Goal: Information Seeking & Learning: Learn about a topic

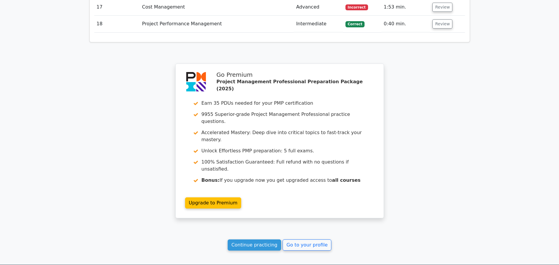
scroll to position [1109, 0]
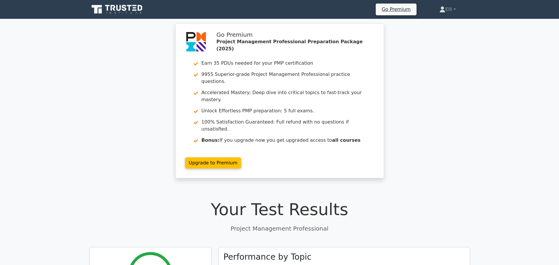
click at [121, 40] on div "Go Premium Project Management Professional Preparation Package (2025) Earn 35 P…" at bounding box center [279, 105] width 559 height 162
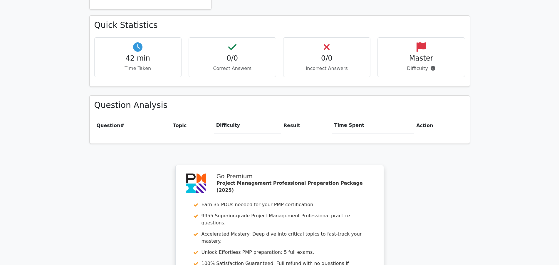
scroll to position [449, 0]
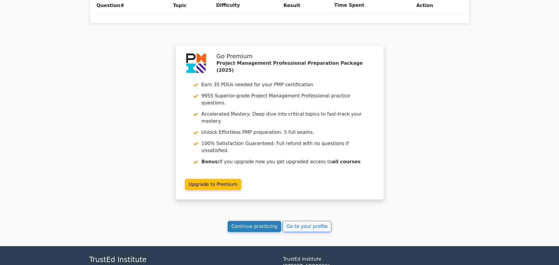
click at [266, 221] on link "Continue practicing" at bounding box center [255, 226] width 54 height 11
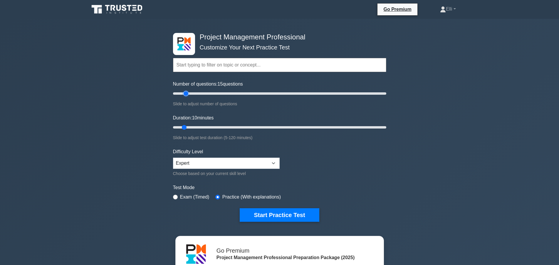
type input "15"
click at [188, 94] on input "Number of questions: 15 questions" at bounding box center [279, 93] width 213 height 7
click at [196, 126] on input "Duration: 15 minutes" at bounding box center [279, 127] width 213 height 7
type input "20"
click at [204, 126] on input "Duration: 20 minutes" at bounding box center [279, 127] width 213 height 7
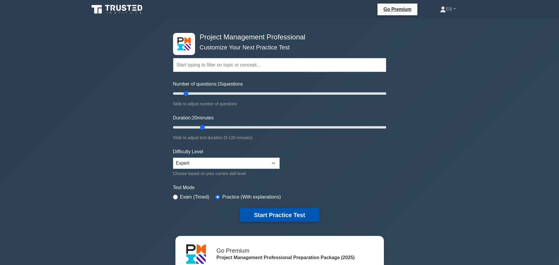
click at [271, 215] on button "Start Practice Test" at bounding box center [279, 215] width 79 height 14
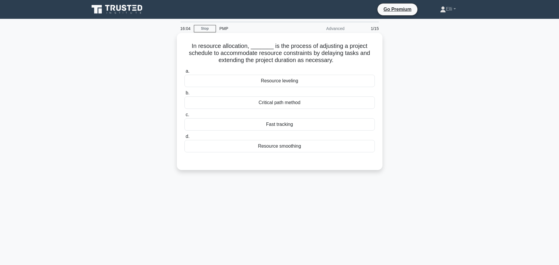
click at [335, 79] on div "Resource leveling" at bounding box center [279, 81] width 190 height 12
click at [184, 73] on input "a. Resource leveling" at bounding box center [184, 71] width 0 height 4
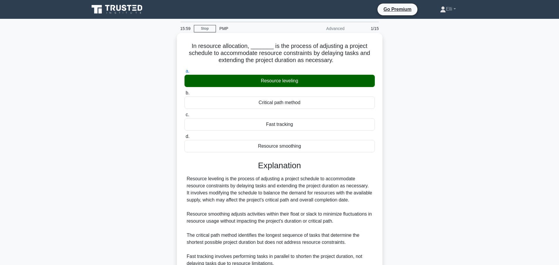
scroll to position [56, 0]
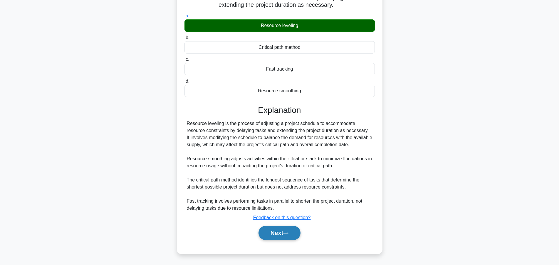
click at [288, 234] on icon at bounding box center [285, 233] width 5 height 3
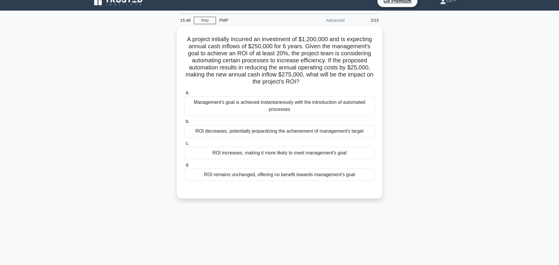
scroll to position [0, 0]
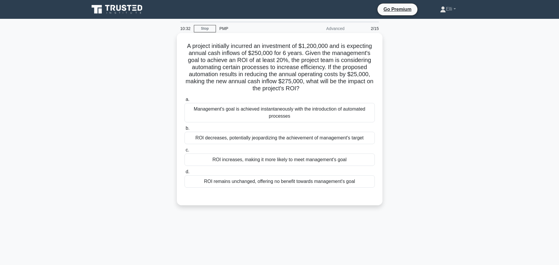
click at [312, 160] on div "ROI increases, making it more likely to meet management's goal" at bounding box center [279, 159] width 190 height 12
click at [184, 152] on input "c. ROI increases, making it more likely to meet management's goal" at bounding box center [184, 150] width 0 height 4
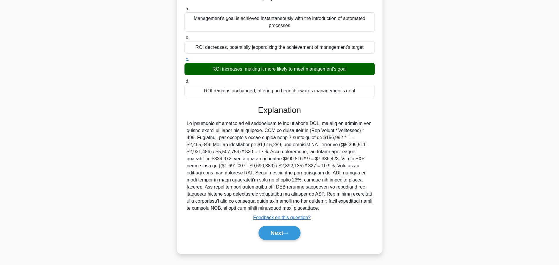
scroll to position [91, 0]
click at [283, 231] on button "Next" at bounding box center [280, 233] width 42 height 14
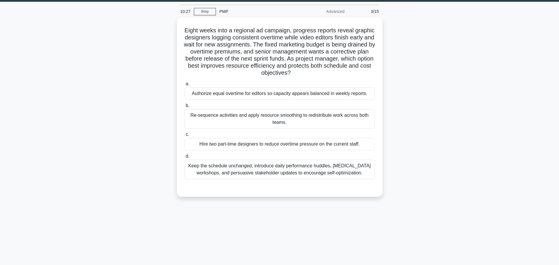
scroll to position [0, 0]
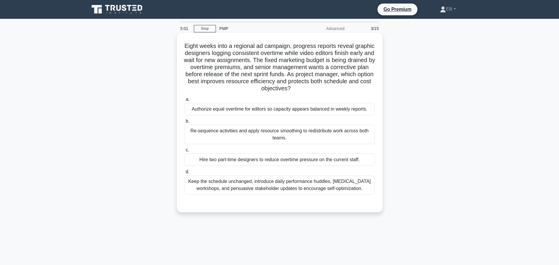
click at [266, 139] on div "Re-sequence activities and apply resource smoothing to redistribute work across…" at bounding box center [279, 134] width 190 height 19
click at [184, 123] on input "b. Re-sequence activities and apply resource smoothing to redistribute work acr…" at bounding box center [184, 121] width 0 height 4
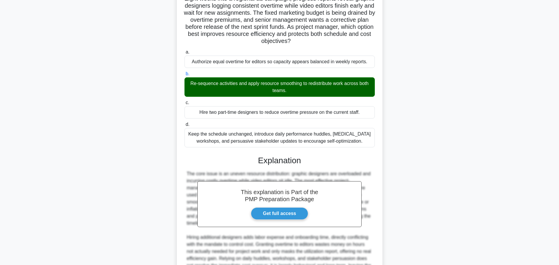
scroll to position [112, 0]
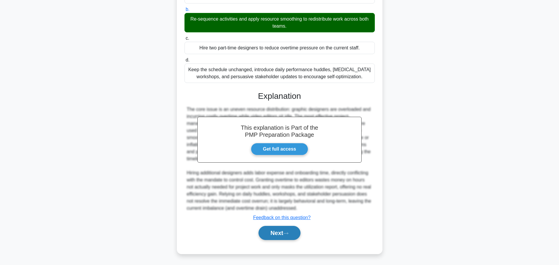
click at [271, 229] on button "Next" at bounding box center [280, 233] width 42 height 14
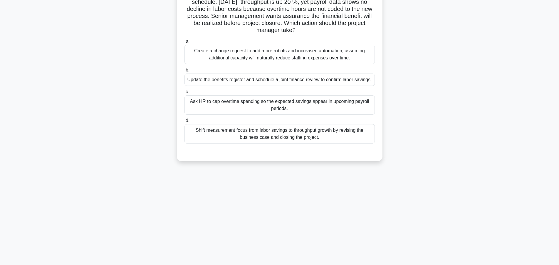
scroll to position [0, 0]
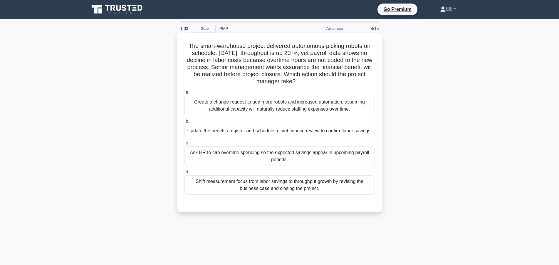
click at [313, 154] on div "Ask HR to cap overtime spending so the expected savings appear in upcoming payr…" at bounding box center [279, 155] width 190 height 19
click at [184, 145] on input "c. Ask HR to cap overtime spending so the expected savings appear in upcoming p…" at bounding box center [184, 143] width 0 height 4
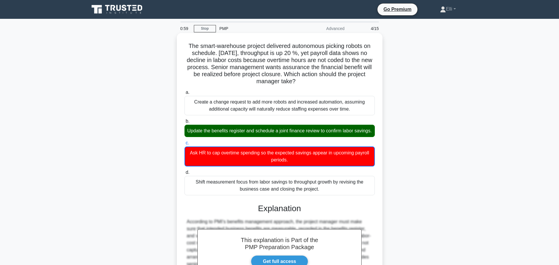
scroll to position [99, 0]
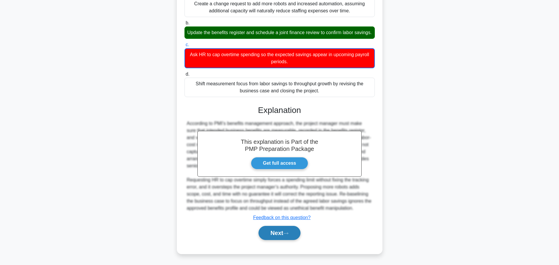
click at [270, 240] on div "Next" at bounding box center [279, 232] width 190 height 19
click at [270, 234] on button "Next" at bounding box center [280, 233] width 42 height 14
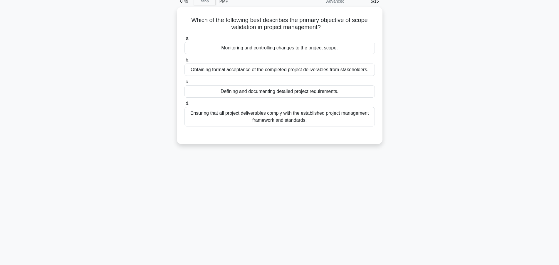
scroll to position [0, 0]
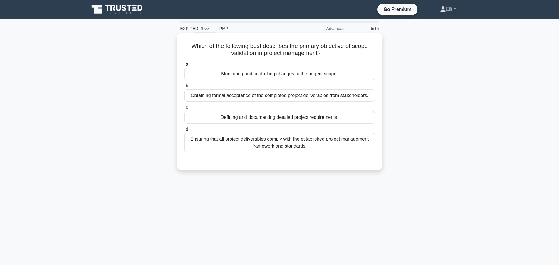
click at [321, 95] on div "Obtaining formal acceptance of the completed project deliverables from stakehol…" at bounding box center [279, 95] width 190 height 12
click at [184, 88] on input "b. Obtaining formal acceptance of the completed project deliverables from stake…" at bounding box center [184, 86] width 0 height 4
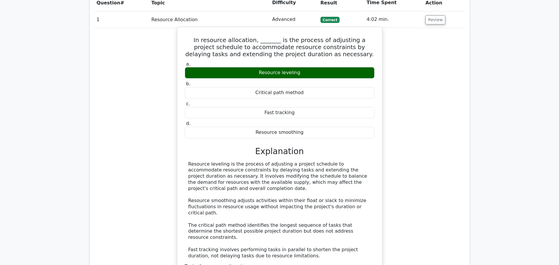
scroll to position [479, 0]
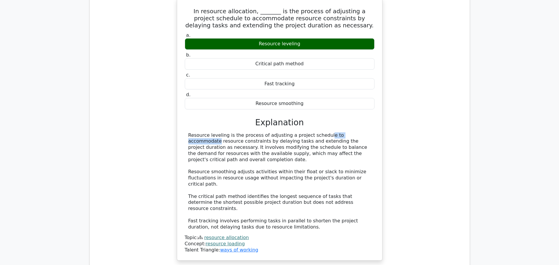
drag, startPoint x: 281, startPoint y: 115, endPoint x: 314, endPoint y: 116, distance: 33.8
click at [314, 132] on div "Resource leveling is the process of adjusting a project schedule to accommodate…" at bounding box center [279, 181] width 183 height 98
drag, startPoint x: 276, startPoint y: 119, endPoint x: 340, endPoint y: 120, distance: 64.9
click at [340, 132] on div "Resource leveling is the process of adjusting a project schedule to accommodate…" at bounding box center [279, 181] width 183 height 98
drag, startPoint x: 255, startPoint y: 128, endPoint x: 307, endPoint y: 127, distance: 52.6
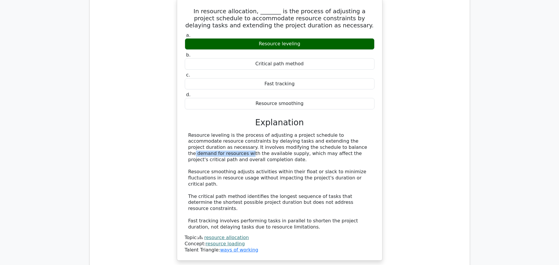
click at [307, 132] on div "Resource leveling is the process of adjusting a project schedule to accommodate…" at bounding box center [279, 181] width 183 height 98
drag, startPoint x: 239, startPoint y: 134, endPoint x: 302, endPoint y: 132, distance: 62.9
click at [302, 132] on div "Resource leveling is the process of adjusting a project schedule to accommodate…" at bounding box center [279, 181] width 183 height 98
click at [295, 139] on div "Resource leveling is the process of adjusting a project schedule to accommodate…" at bounding box center [279, 181] width 183 height 98
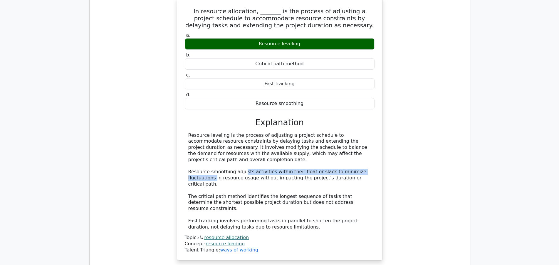
drag, startPoint x: 240, startPoint y: 152, endPoint x: 370, endPoint y: 153, distance: 130.1
click at [370, 153] on div "Resource leveling is the process of adjusting a project schedule to accommodate…" at bounding box center [279, 181] width 183 height 98
click at [357, 157] on div "Resource leveling is the process of adjusting a project schedule to accommodate…" at bounding box center [279, 181] width 183 height 98
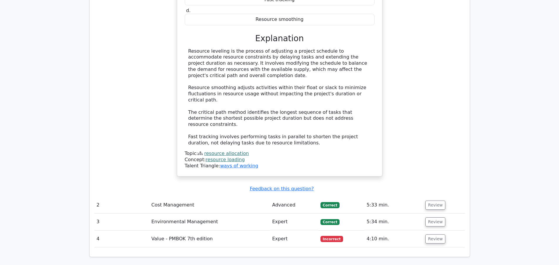
scroll to position [569, 0]
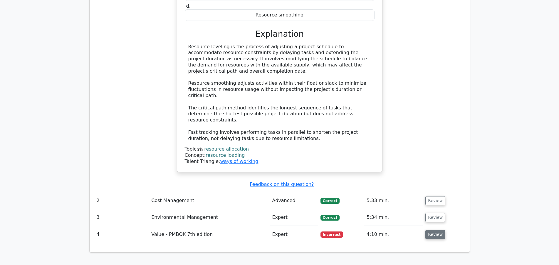
click at [433, 230] on button "Review" at bounding box center [435, 234] width 20 height 9
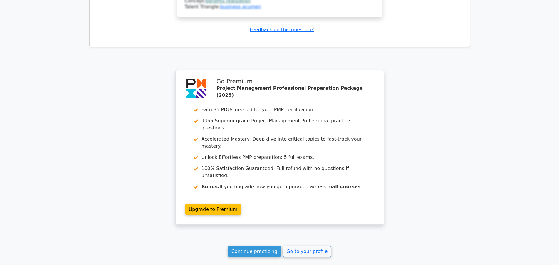
scroll to position [1116, 0]
